Goal: Information Seeking & Learning: Learn about a topic

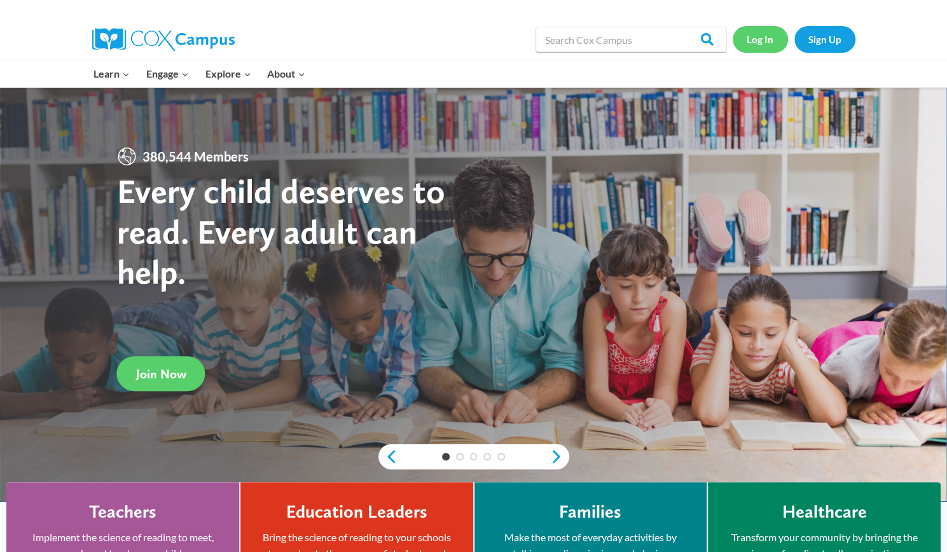
click at [762, 42] on link "Log In" at bounding box center [759, 39] width 55 height 26
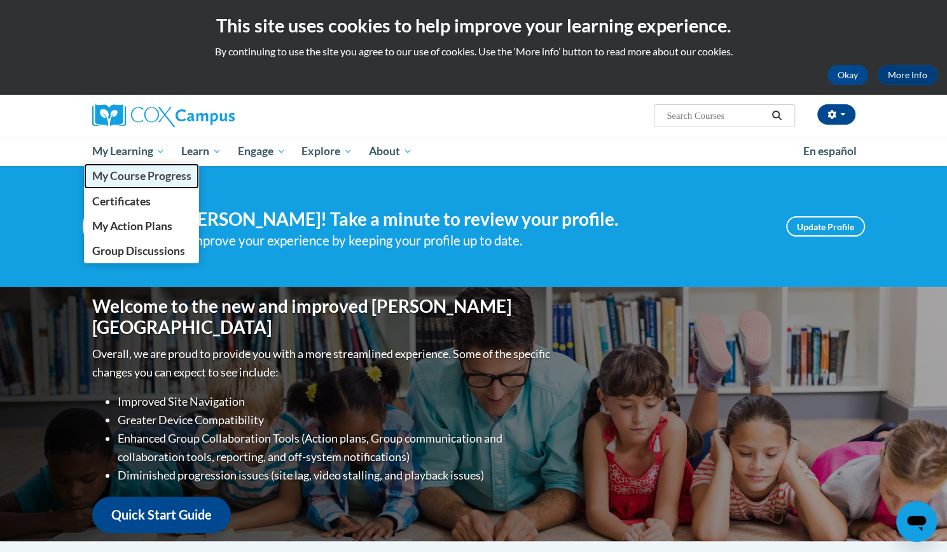
click at [149, 173] on span "My Course Progress" at bounding box center [141, 175] width 99 height 13
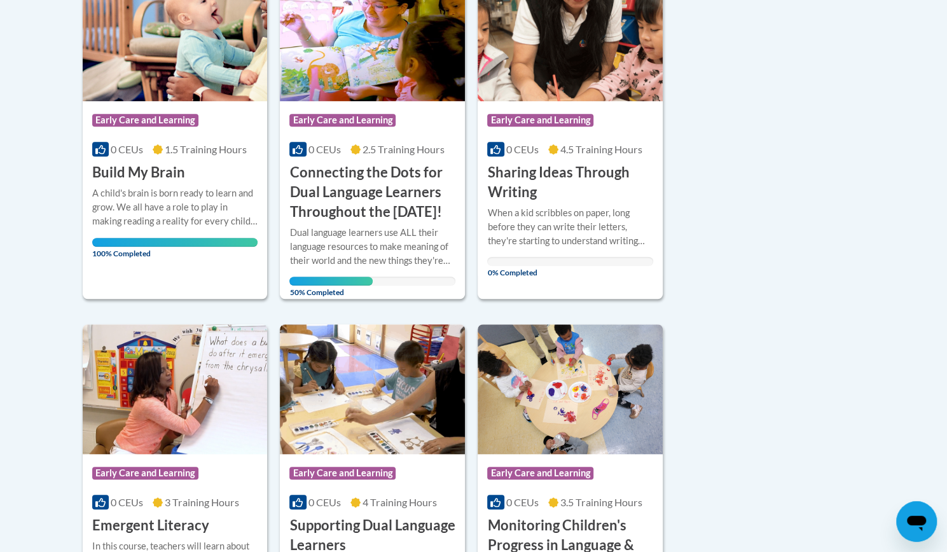
scroll to position [318, 0]
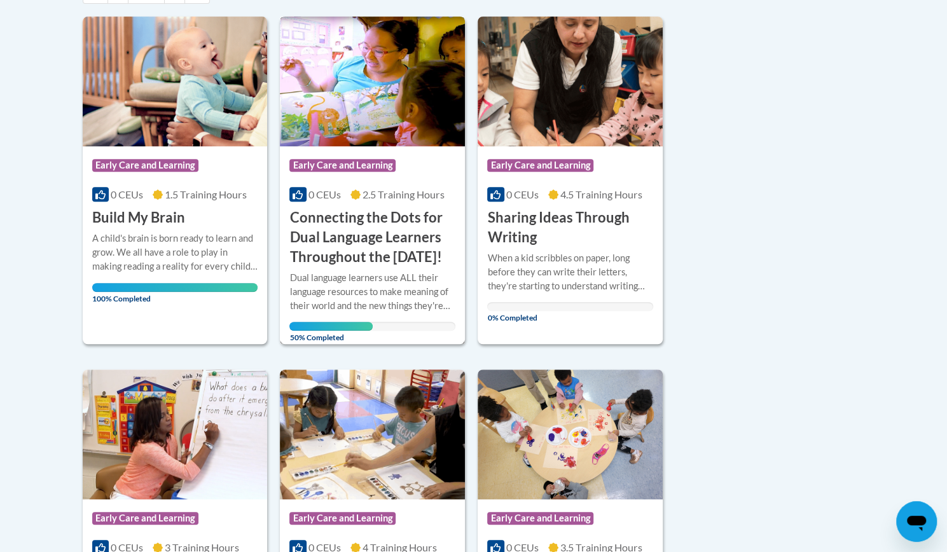
click at [372, 219] on h3 "Connecting the Dots for Dual Language Learners Throughout the [DATE]!" at bounding box center [372, 237] width 166 height 58
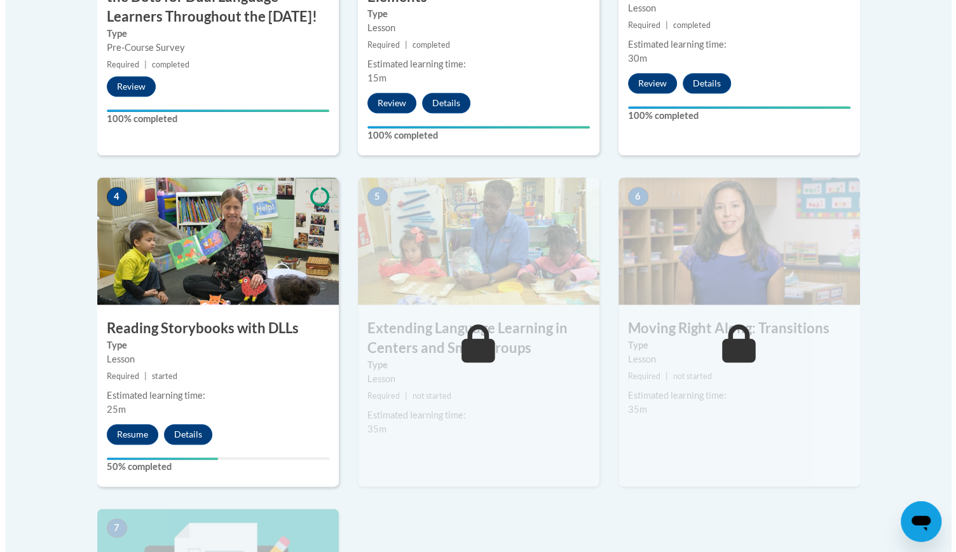
scroll to position [636, 0]
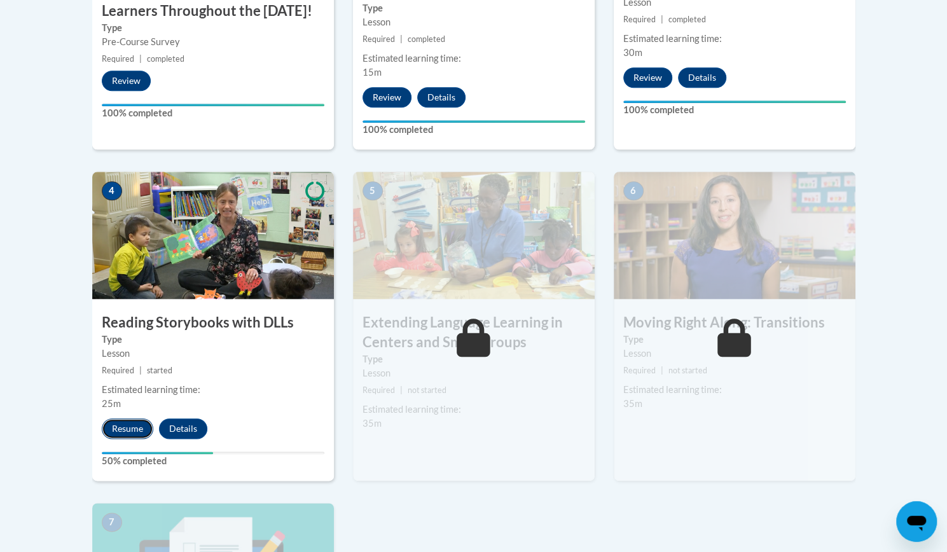
click at [124, 427] on button "Resume" at bounding box center [127, 428] width 51 height 20
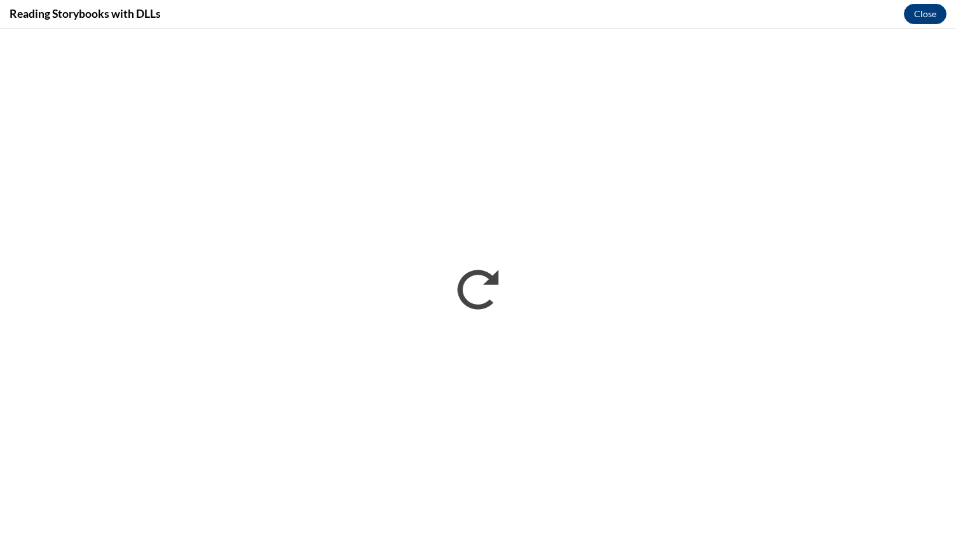
scroll to position [0, 0]
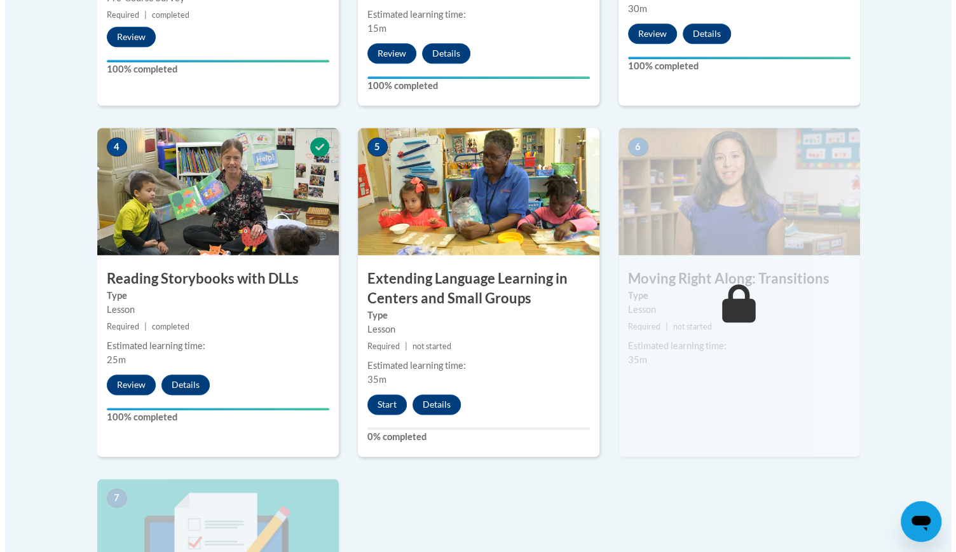
scroll to position [699, 0]
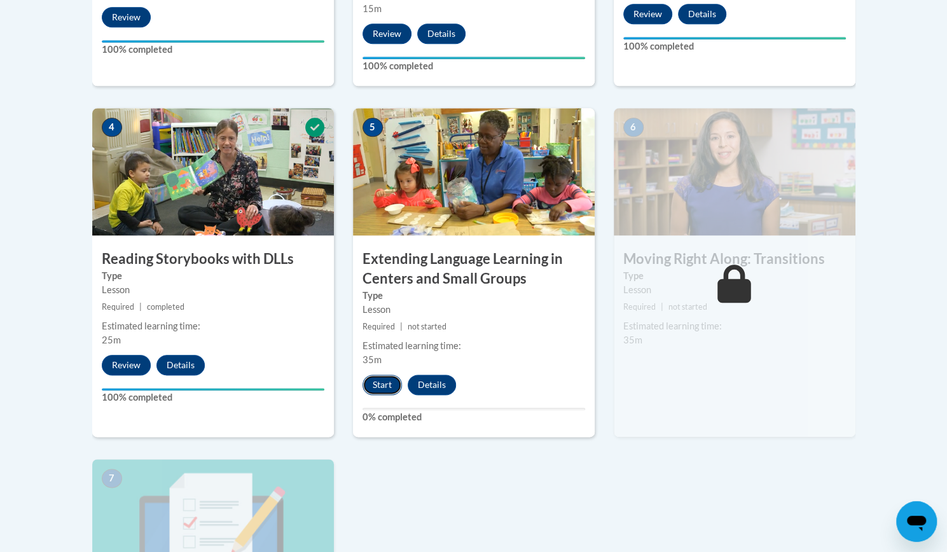
click at [384, 385] on button "Start" at bounding box center [381, 384] width 39 height 20
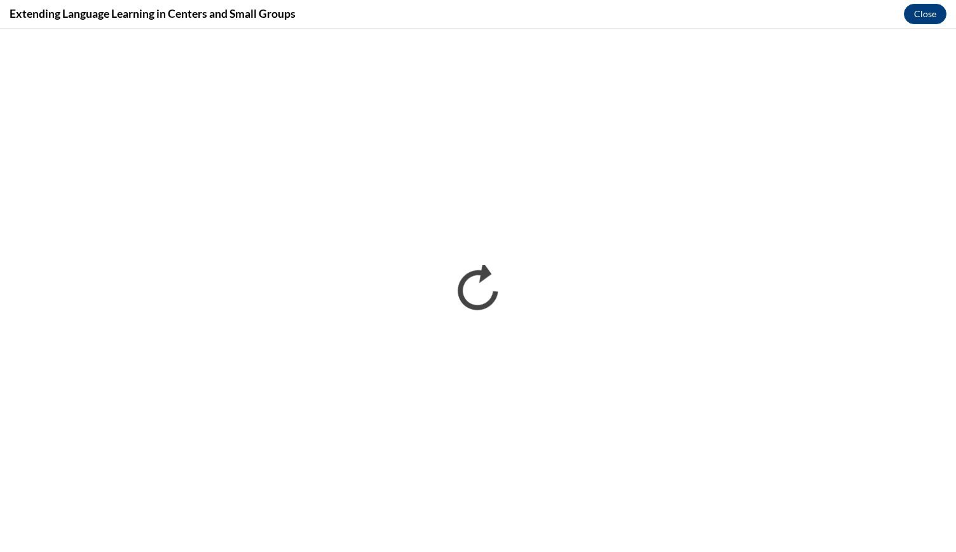
scroll to position [0, 0]
